Goal: Check status: Check status

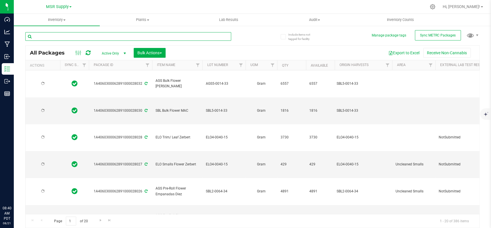
click at [196, 35] on input "text" at bounding box center [128, 36] width 206 height 9
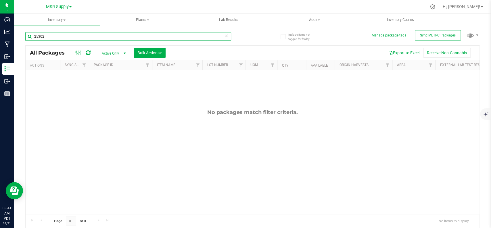
type input "25302"
click at [228, 41] on div "25302" at bounding box center [128, 38] width 206 height 13
click at [228, 39] on icon at bounding box center [227, 35] width 4 height 7
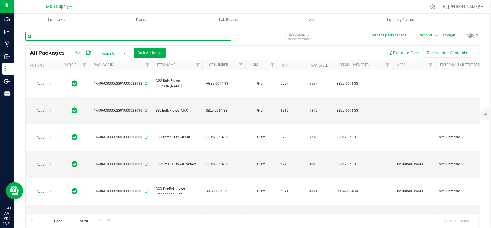
click at [197, 40] on input "text" at bounding box center [128, 36] width 206 height 9
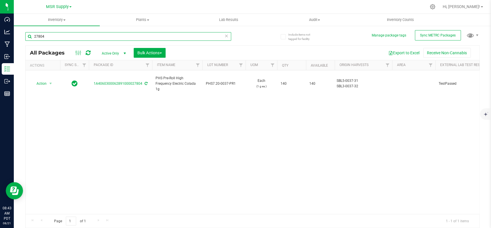
type input "27804"
click at [226, 37] on icon at bounding box center [227, 35] width 4 height 7
